Goal: Navigation & Orientation: Understand site structure

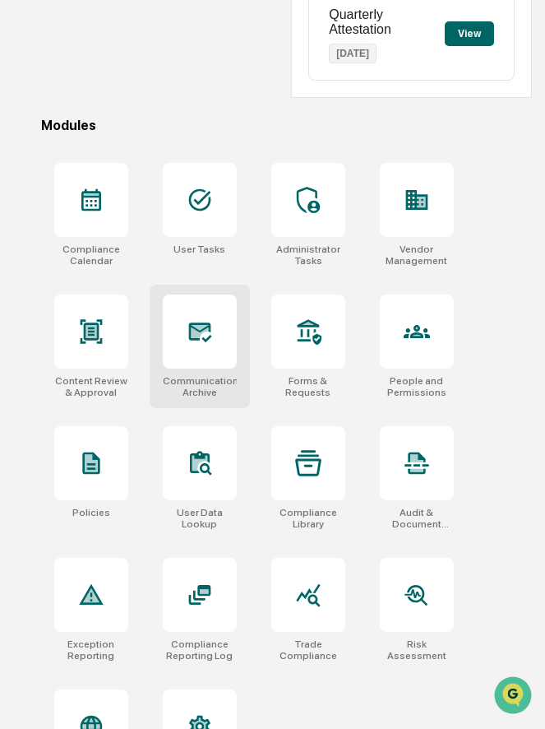
scroll to position [509, 0]
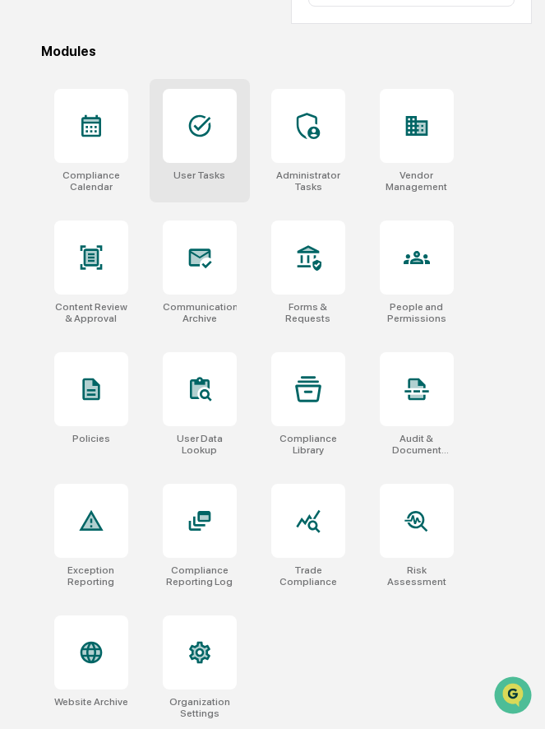
click at [184, 143] on div at bounding box center [200, 126] width 74 height 74
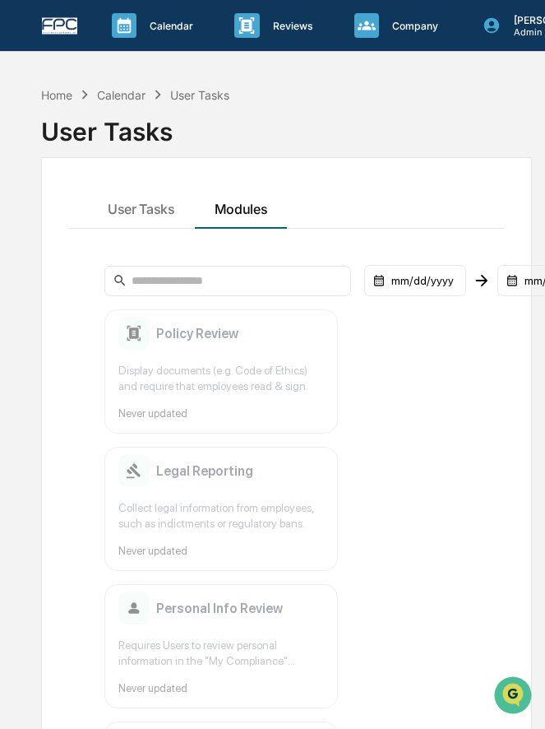
scroll to position [18, 0]
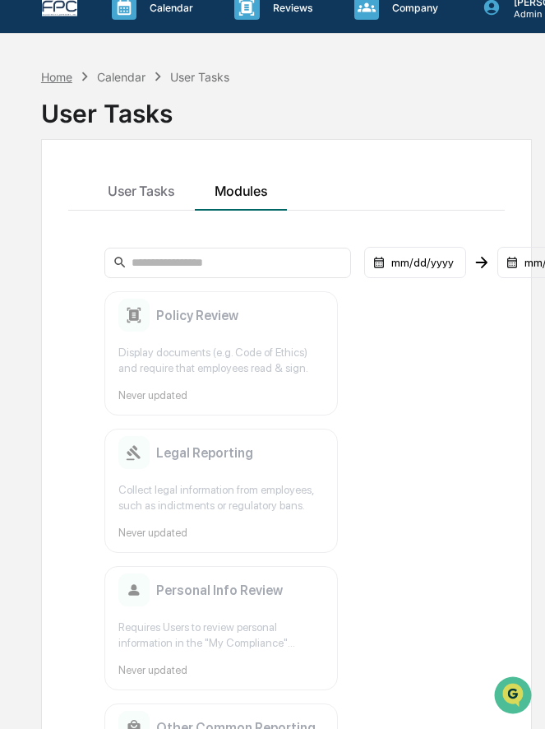
click at [58, 72] on div "Home" at bounding box center [56, 77] width 31 height 14
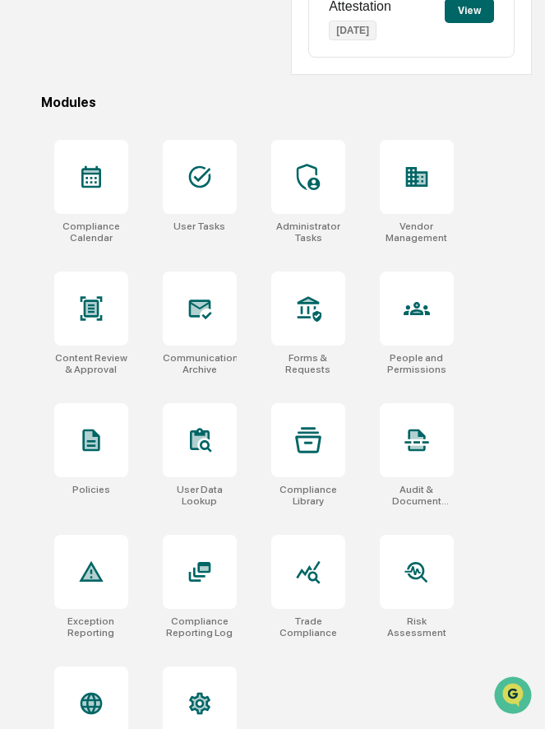
scroll to position [509, 0]
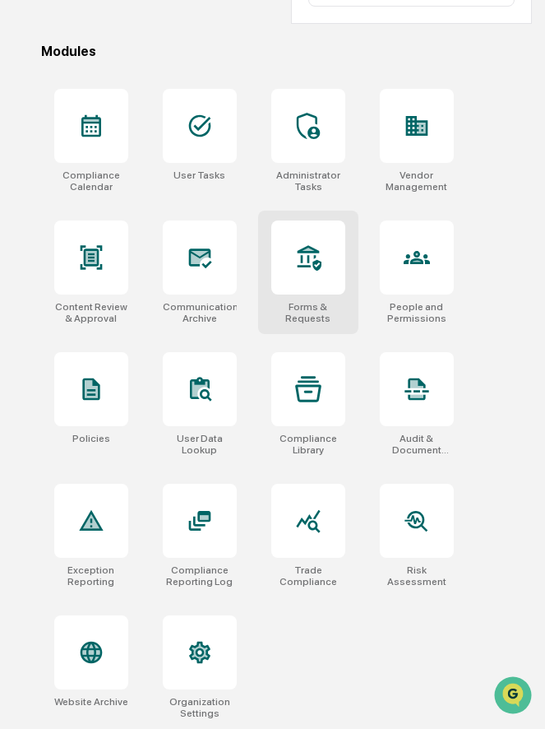
click at [303, 275] on div at bounding box center [308, 257] width 74 height 74
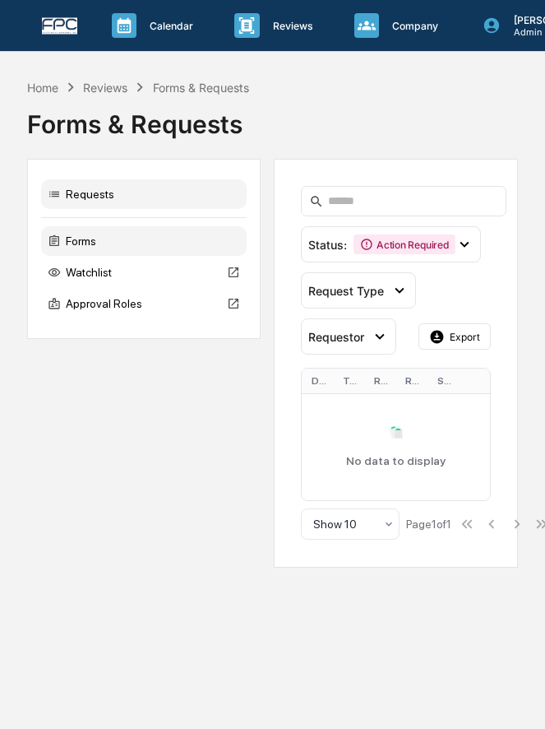
click at [137, 250] on div "Forms" at bounding box center [144, 241] width 206 height 30
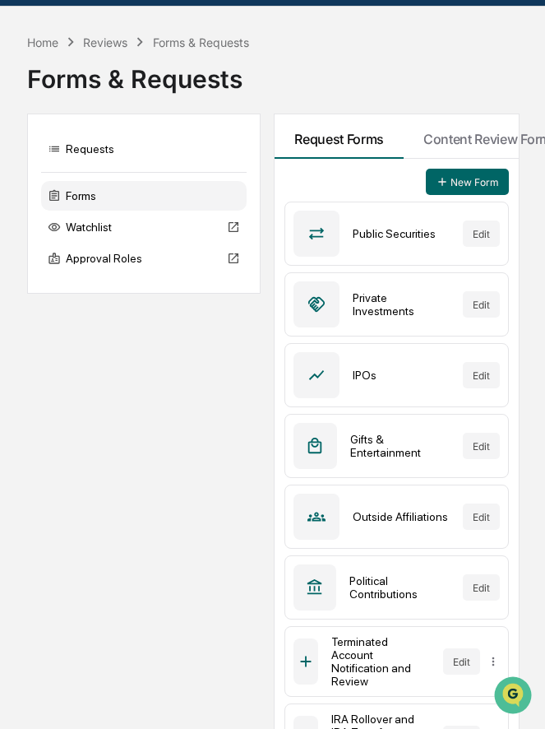
scroll to position [27, 0]
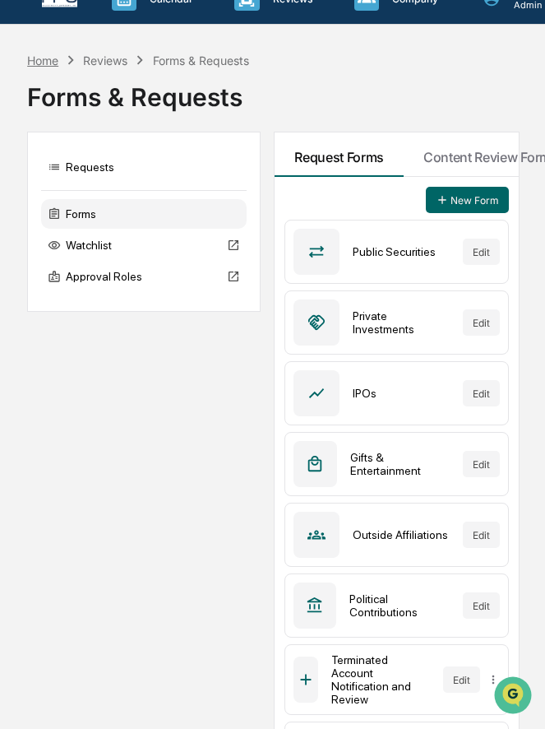
click at [48, 60] on div "Home" at bounding box center [42, 60] width 31 height 14
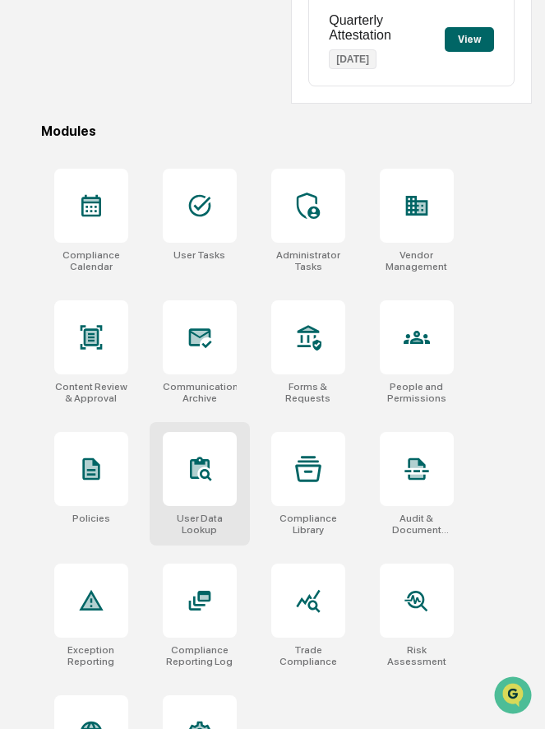
scroll to position [509, 0]
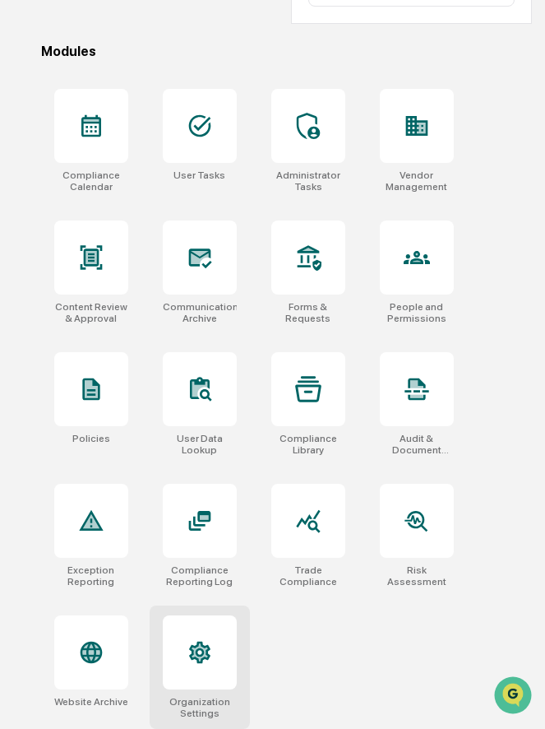
click at [178, 650] on div at bounding box center [200, 652] width 74 height 74
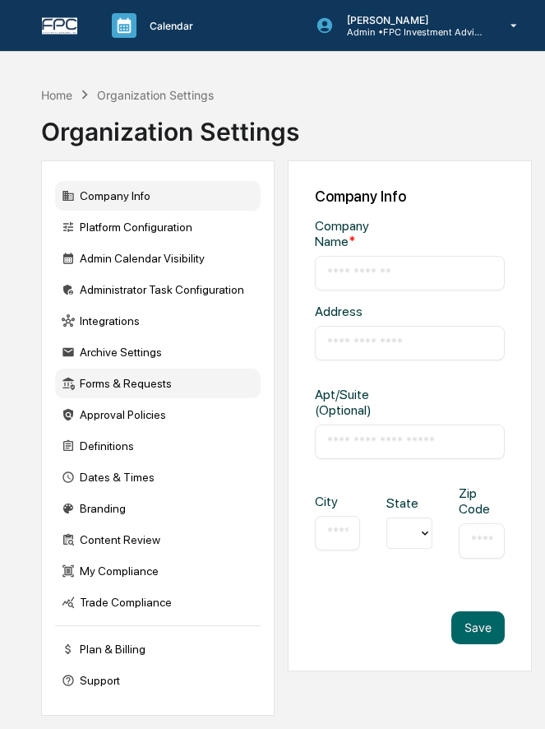
type input "**********"
type input "****"
type input "********"
type input "*****"
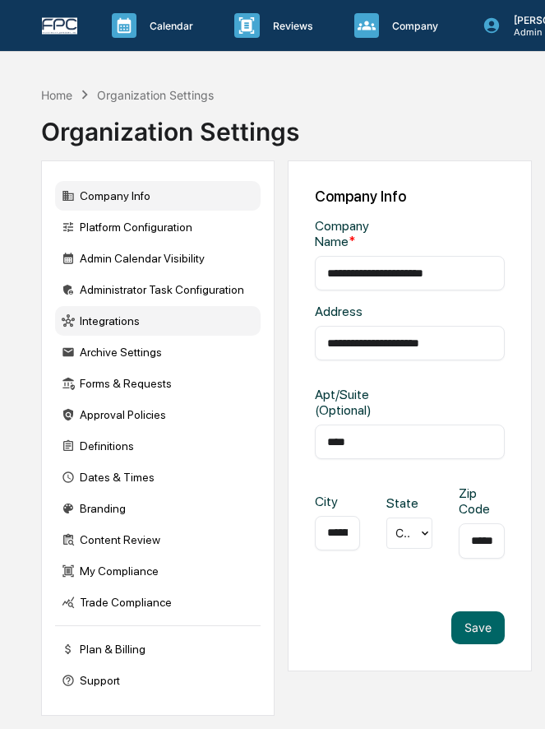
click at [118, 318] on div "Integrations" at bounding box center [158, 321] width 206 height 30
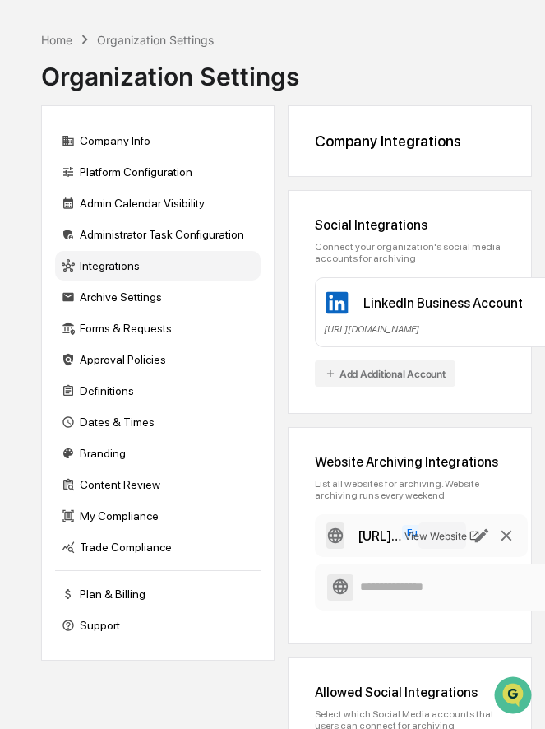
scroll to position [64, 0]
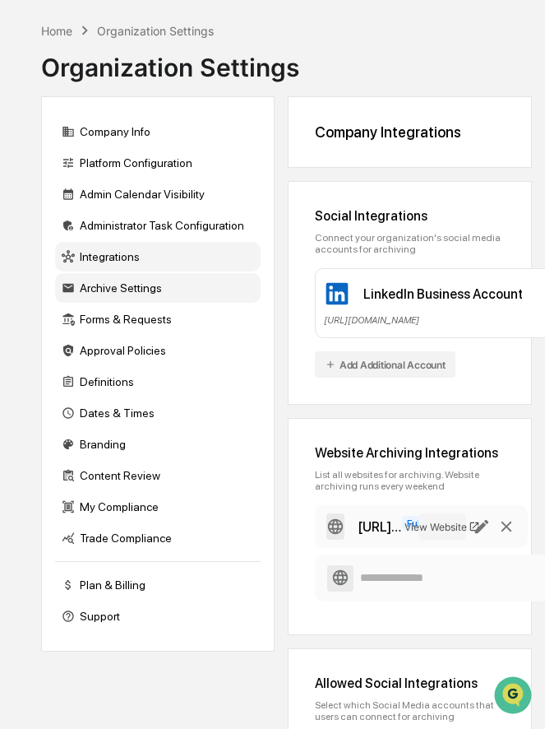
click at [138, 287] on div "Archive Settings" at bounding box center [158, 288] width 206 height 30
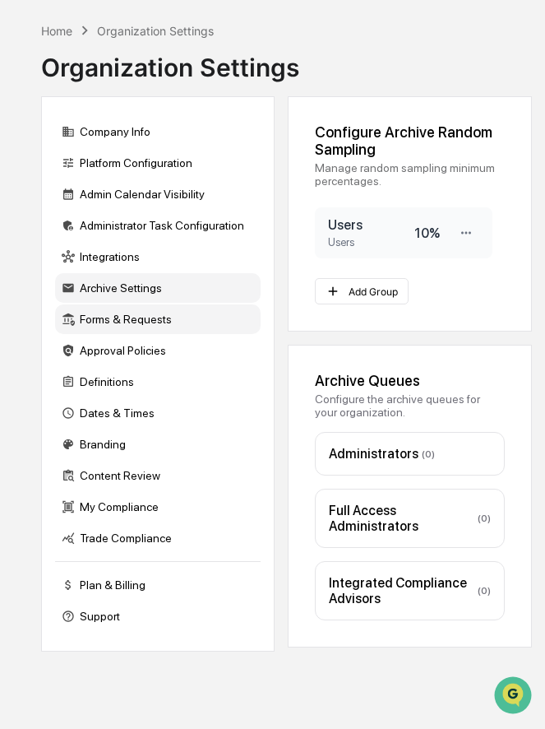
click at [150, 319] on div "Forms & Requests" at bounding box center [158, 319] width 206 height 30
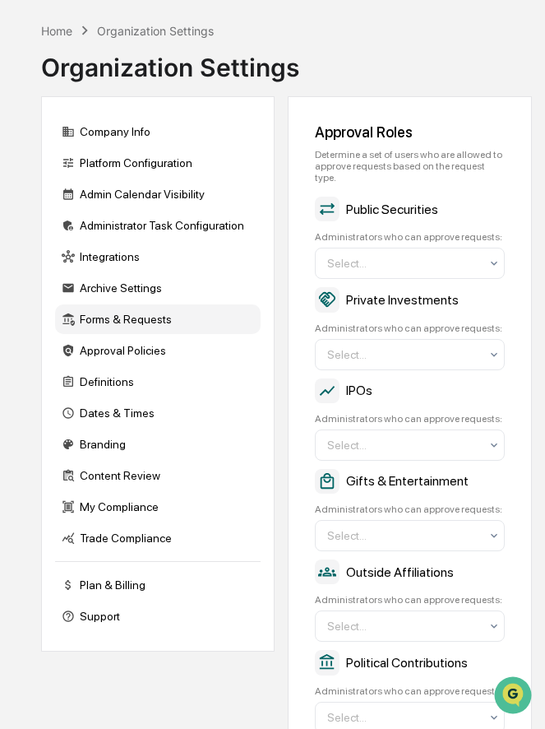
scroll to position [0, 0]
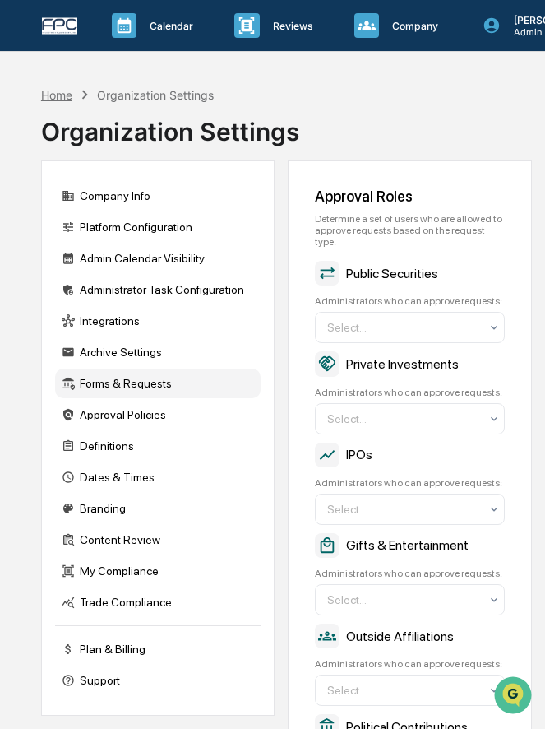
click at [63, 95] on div "Home" at bounding box center [56, 95] width 31 height 14
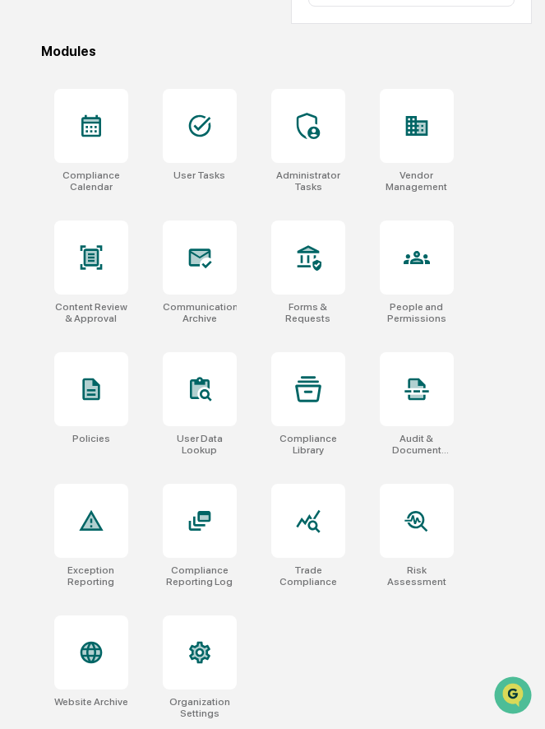
scroll to position [509, 0]
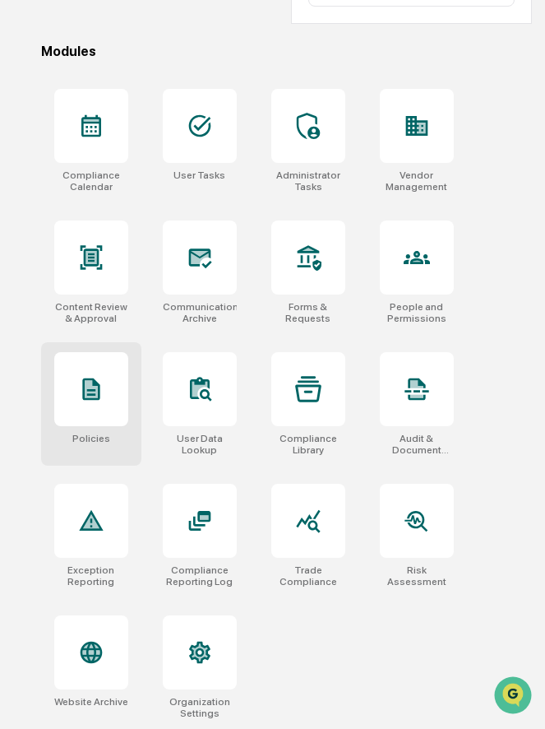
click at [90, 399] on icon at bounding box center [90, 389] width 17 height 22
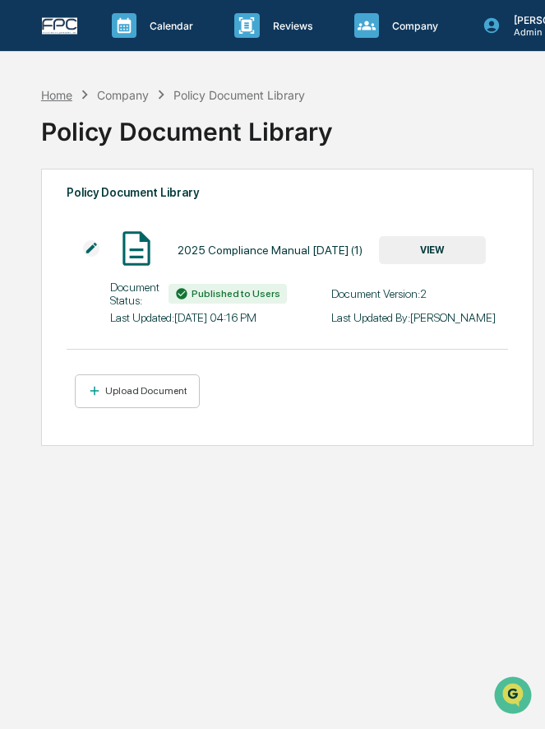
click at [65, 91] on div "Home" at bounding box center [56, 95] width 31 height 14
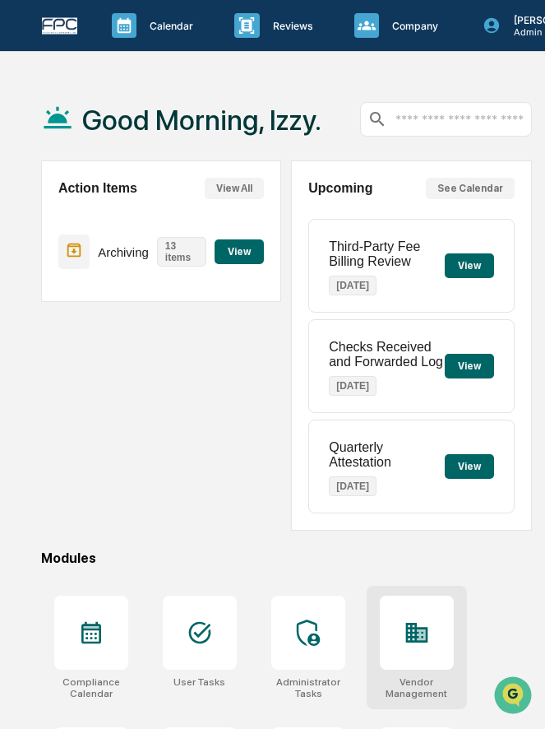
click at [404, 638] on icon at bounding box center [417, 632] width 26 height 26
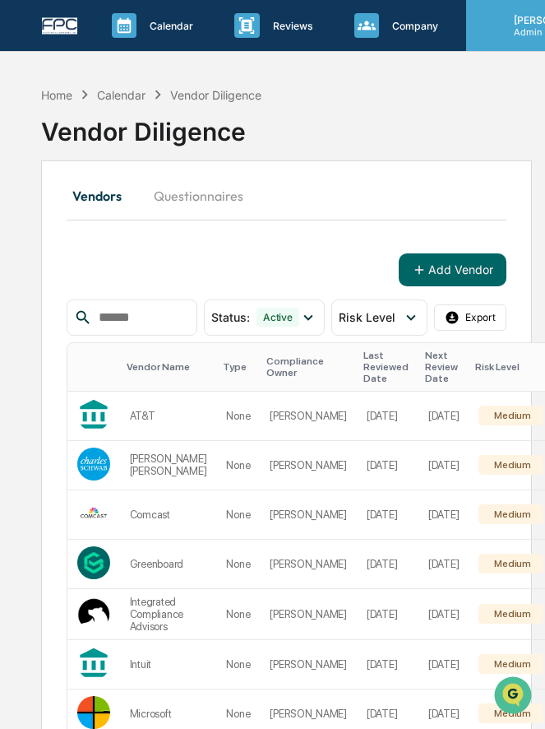
click at [498, 27] on icon at bounding box center [492, 25] width 18 height 18
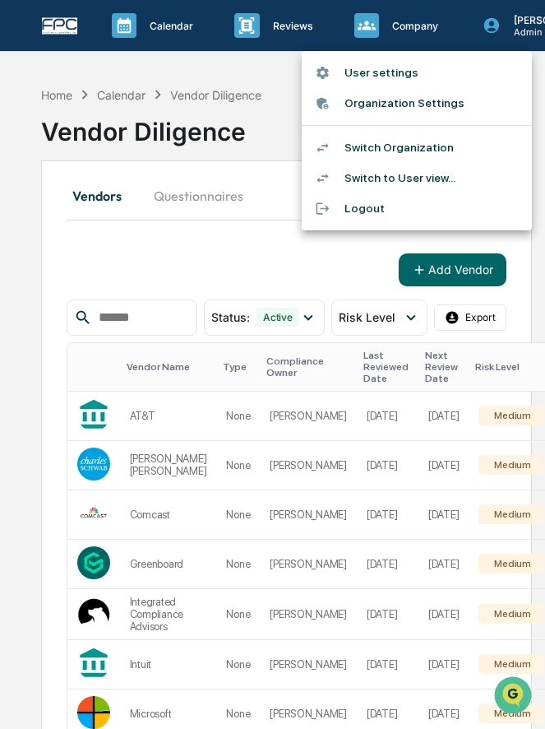
click at [413, 150] on li "Switch Organization" at bounding box center [417, 147] width 230 height 30
